Goal: Navigation & Orientation: Find specific page/section

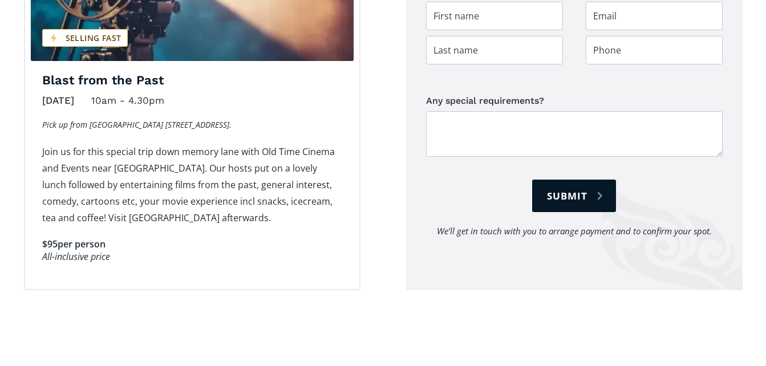
scroll to position [488, 0]
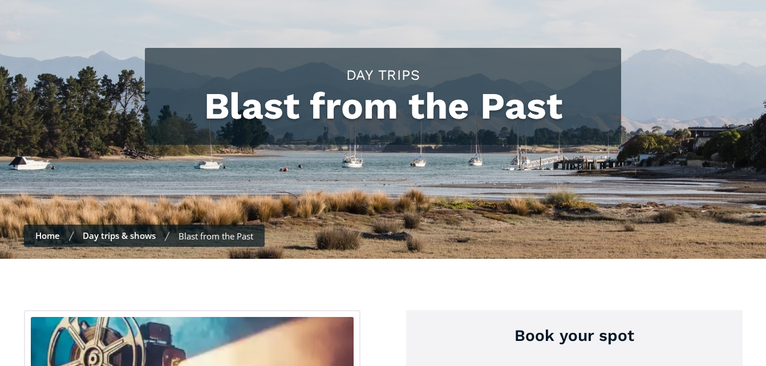
scroll to position [145, 0]
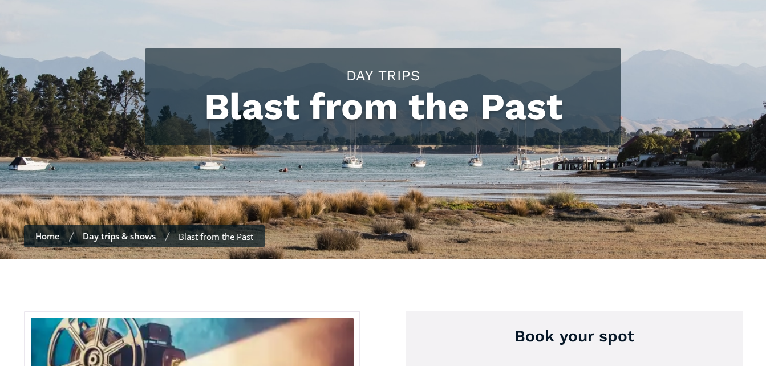
click at [121, 230] on link "Day trips & shows" at bounding box center [119, 235] width 73 height 11
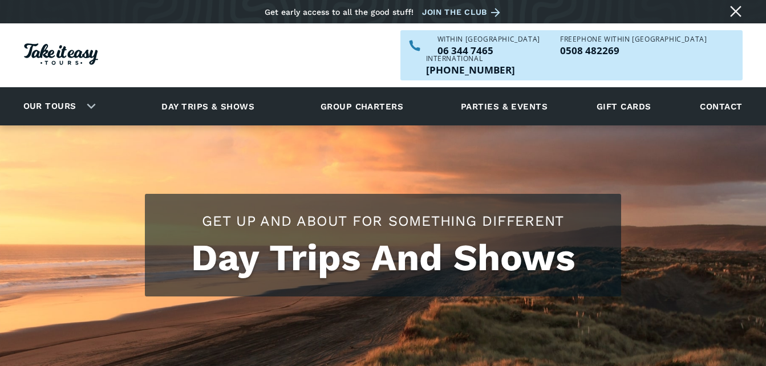
click at [65, 43] on img "Homepage" at bounding box center [61, 54] width 74 height 22
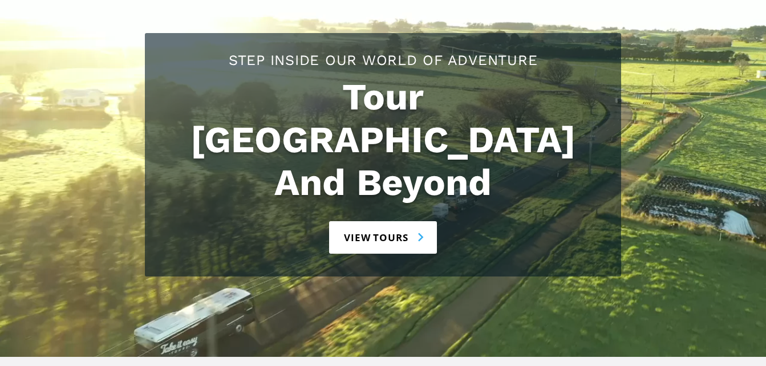
scroll to position [171, 0]
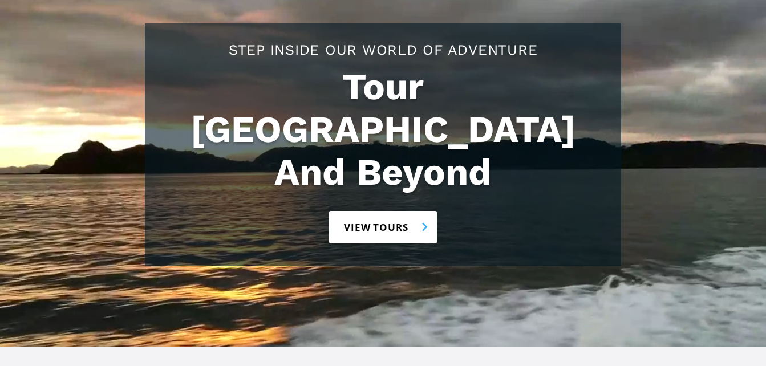
click at [381, 211] on link "View tours" at bounding box center [383, 227] width 108 height 33
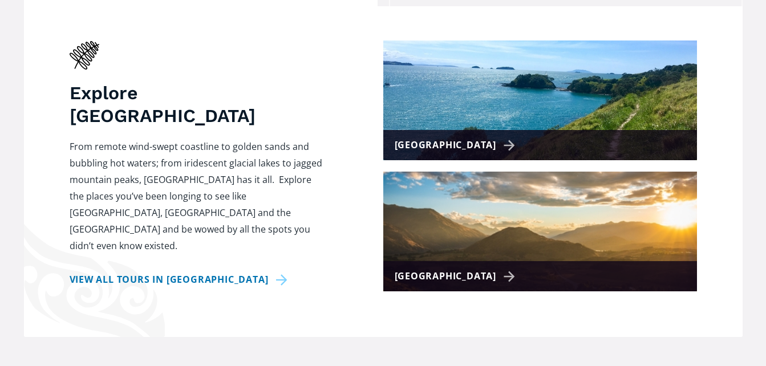
scroll to position [513, 0]
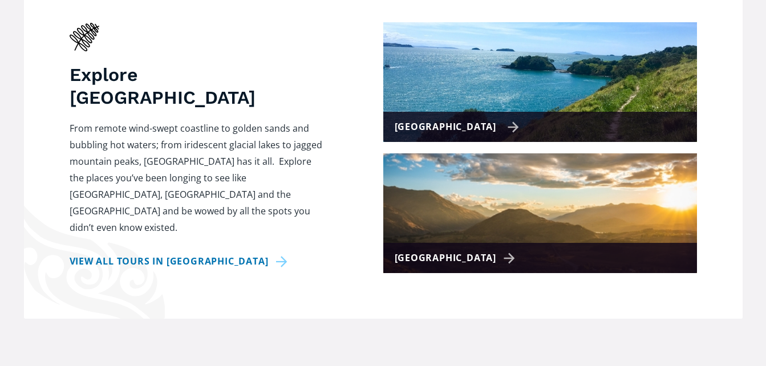
click at [464, 119] on div "[GEOGRAPHIC_DATA]" at bounding box center [457, 127] width 125 height 17
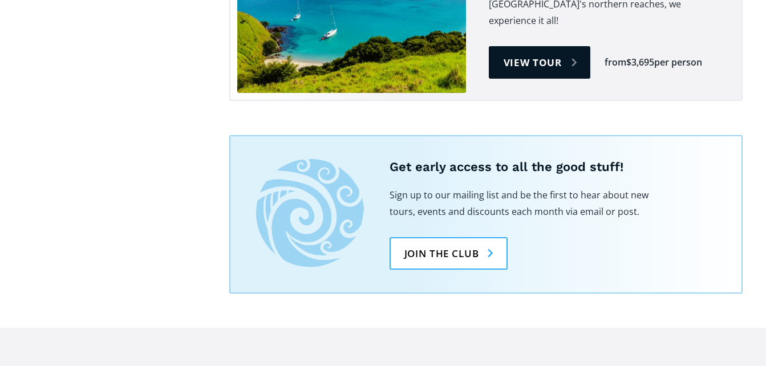
scroll to position [2225, 0]
